Goal: Answer question/provide support

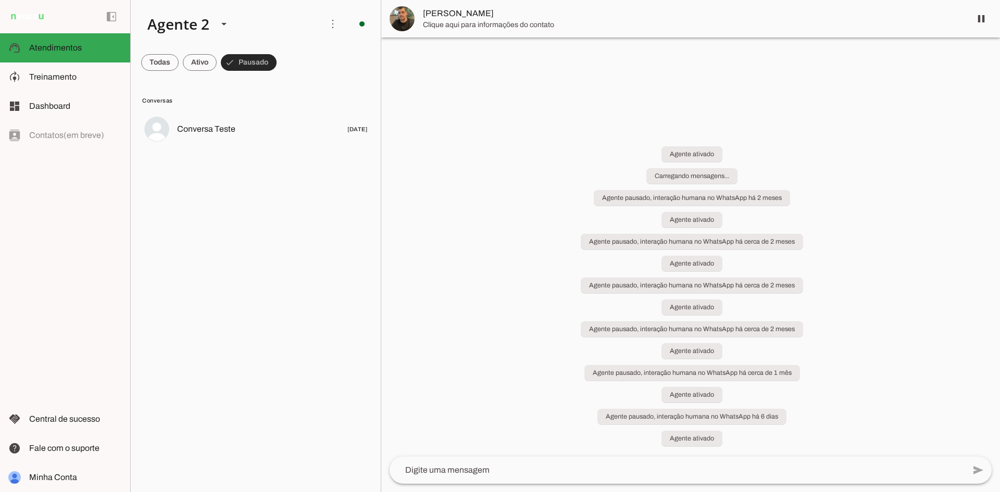
click at [158, 64] on span at bounding box center [160, 62] width 38 height 25
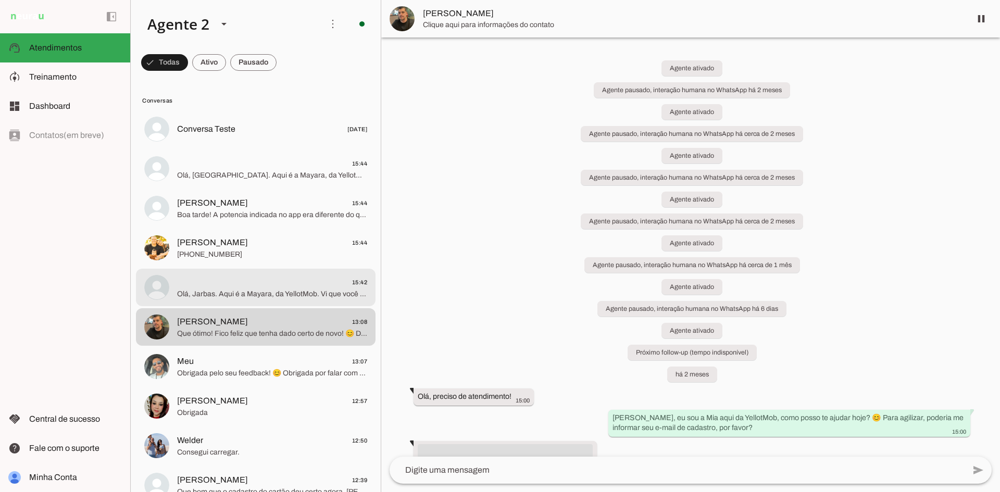
click at [268, 288] on span "15:42" at bounding box center [272, 282] width 190 height 13
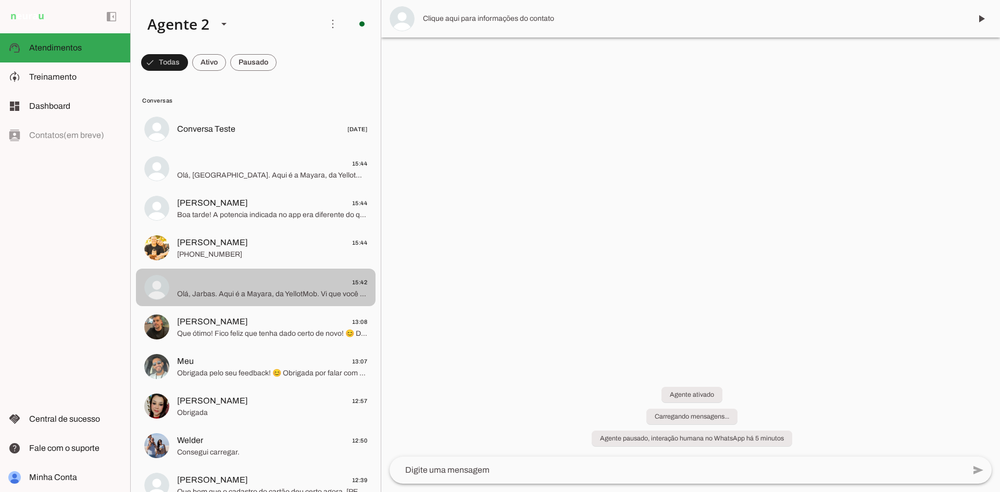
click at [281, 137] on div at bounding box center [272, 129] width 190 height 15
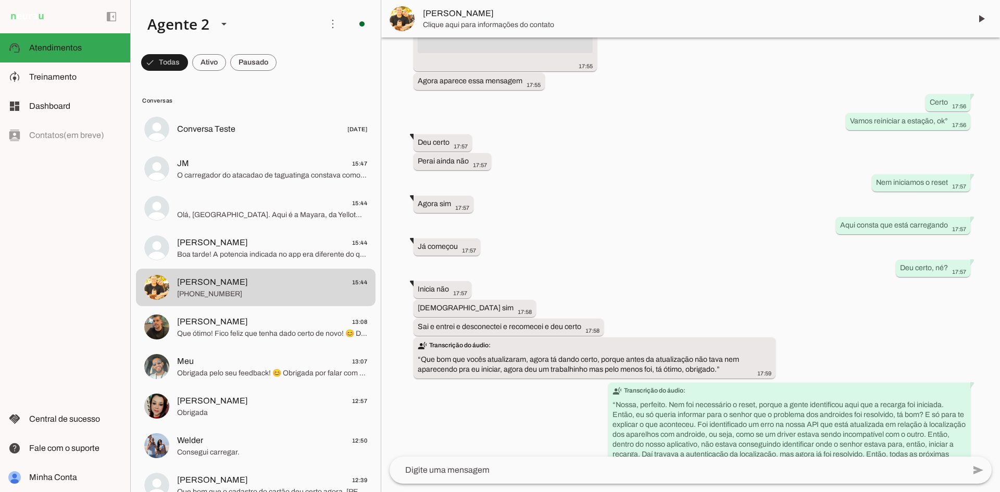
scroll to position [1608, 0]
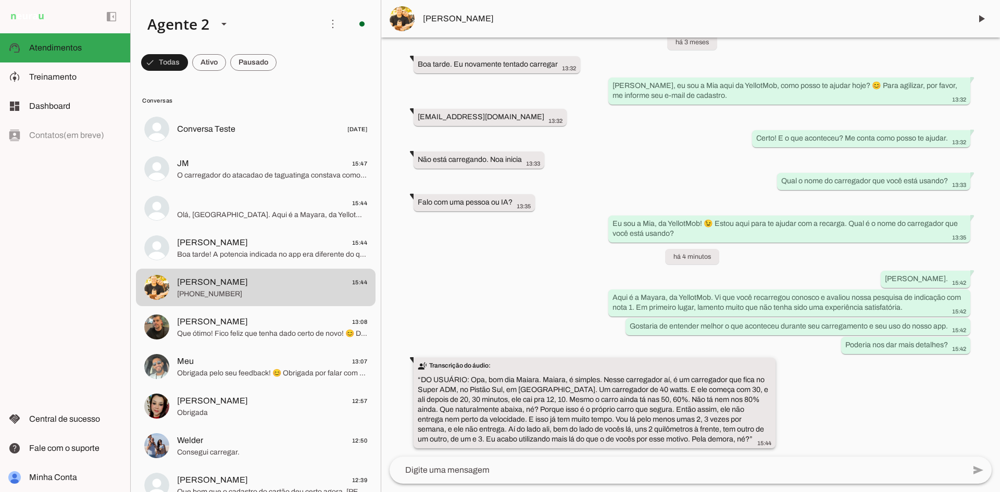
drag, startPoint x: 688, startPoint y: 437, endPoint x: 471, endPoint y: 383, distance: 222.7
click at [0, 0] on slot "transcribe Transcrição do áudio: “ DO USUÁRIO: Opa, bom dia Maiara. Maiara, é s…" at bounding box center [0, 0] width 0 height 0
